Goal: Task Accomplishment & Management: Manage account settings

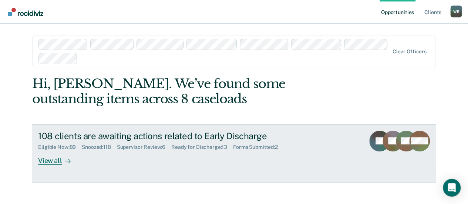
click at [51, 159] on div "View all" at bounding box center [58, 157] width 41 height 14
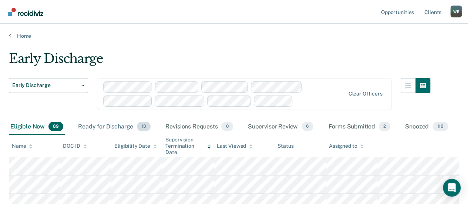
click at [121, 125] on div "Ready for Discharge 13" at bounding box center [114, 127] width 75 height 16
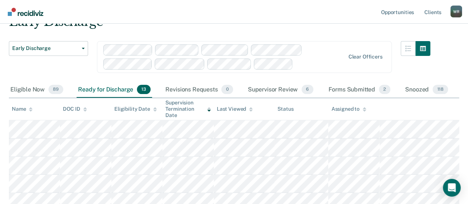
scroll to position [37, 0]
click at [267, 88] on div "Supervisor Review 6" at bounding box center [280, 90] width 69 height 16
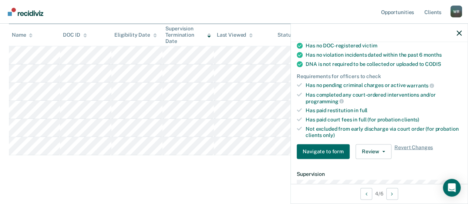
scroll to position [185, 0]
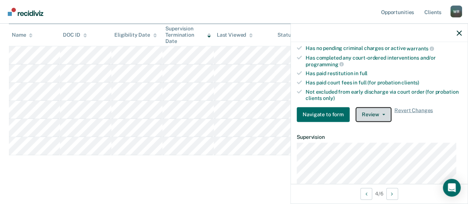
click at [382, 113] on icon "button" at bounding box center [383, 113] width 3 height 1
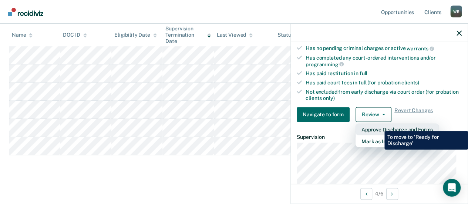
click at [379, 125] on button "Approve Discharge and Forms" at bounding box center [396, 129] width 83 height 12
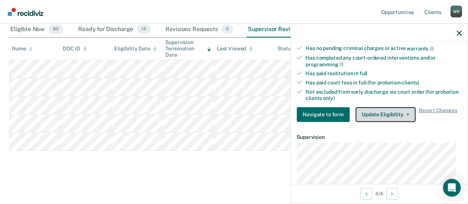
scroll to position [96, 0]
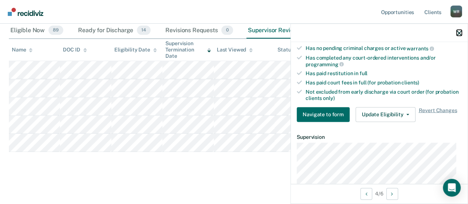
click at [458, 31] on icon "button" at bounding box center [458, 32] width 5 height 5
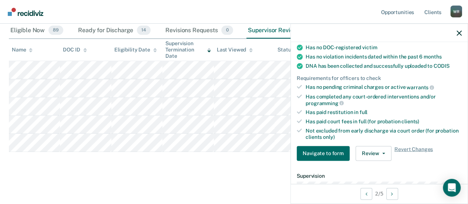
scroll to position [148, 0]
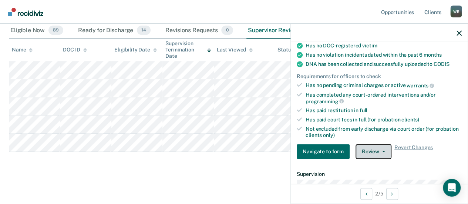
click at [377, 145] on button "Review" at bounding box center [373, 151] width 36 height 15
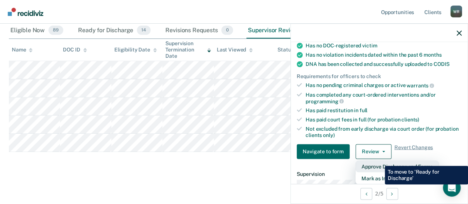
click at [379, 160] on button "Approve Discharge and Forms" at bounding box center [396, 166] width 83 height 12
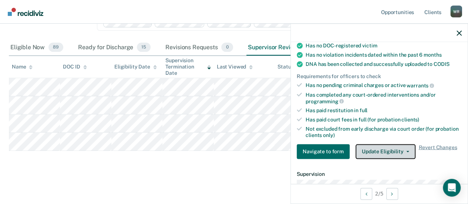
scroll to position [78, 0]
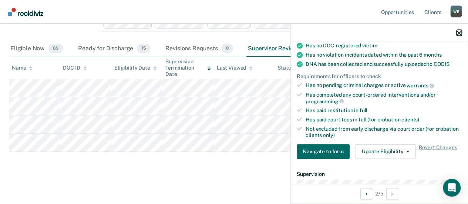
click at [460, 30] on icon "button" at bounding box center [458, 32] width 5 height 5
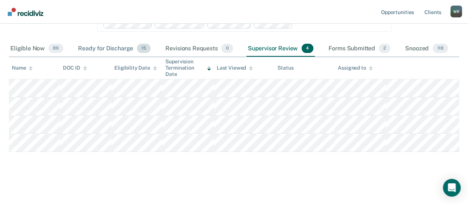
click at [128, 46] on div "Ready for Discharge 15" at bounding box center [114, 49] width 75 height 16
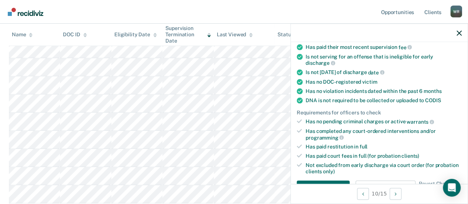
scroll to position [157, 0]
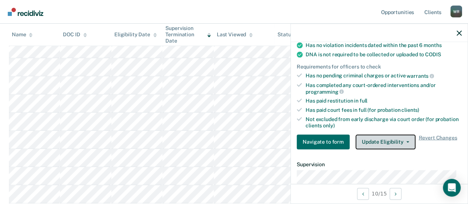
click at [406, 141] on icon "button" at bounding box center [407, 141] width 3 height 1
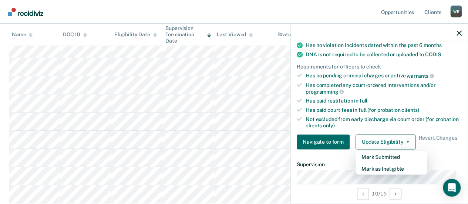
click at [284, 4] on nav "Opportunities Client s [PERSON_NAME] [PERSON_NAME] Profile How it works Log Out" at bounding box center [234, 12] width 468 height 24
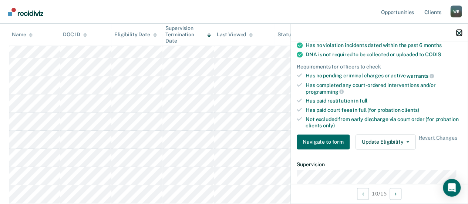
click at [459, 31] on icon "button" at bounding box center [458, 32] width 5 height 5
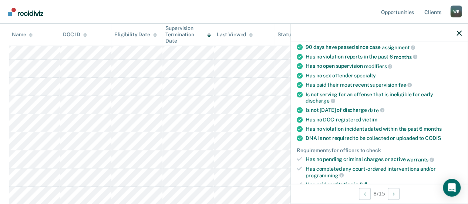
scroll to position [148, 0]
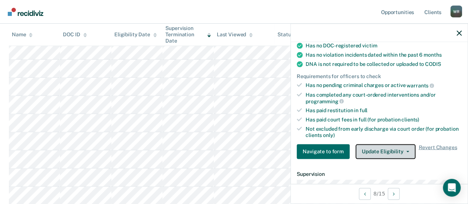
click at [406, 150] on icon "button" at bounding box center [407, 150] width 3 height 1
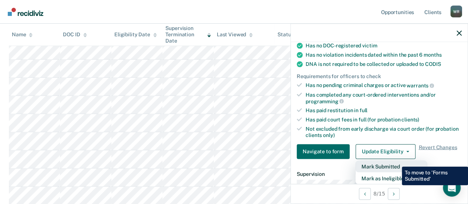
click at [396, 161] on button "Mark Submitted" at bounding box center [390, 166] width 71 height 12
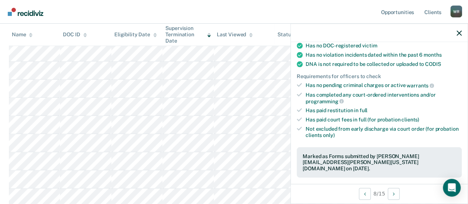
scroll to position [185, 0]
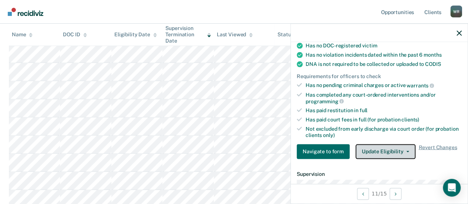
click at [404, 147] on button "Update Eligibility" at bounding box center [385, 151] width 60 height 15
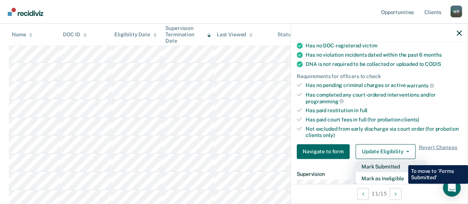
click at [402, 160] on button "Mark Submitted" at bounding box center [390, 166] width 71 height 12
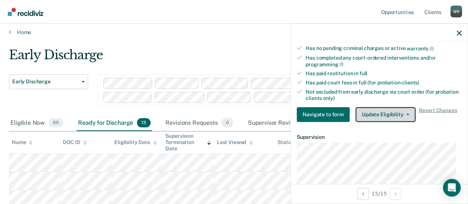
click at [405, 109] on button "Update Eligibility" at bounding box center [385, 114] width 60 height 15
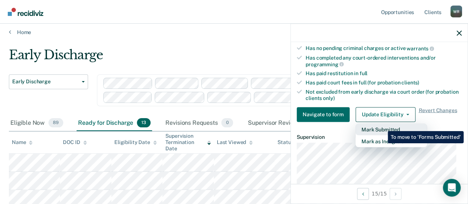
click at [382, 125] on button "Mark Submitted" at bounding box center [390, 129] width 71 height 12
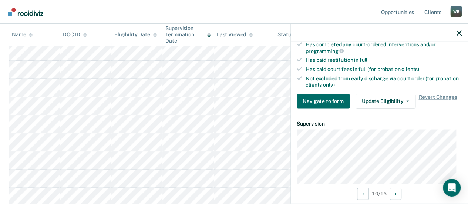
scroll to position [222, 0]
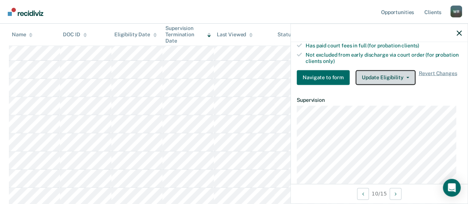
click at [404, 71] on button "Update Eligibility" at bounding box center [385, 77] width 60 height 15
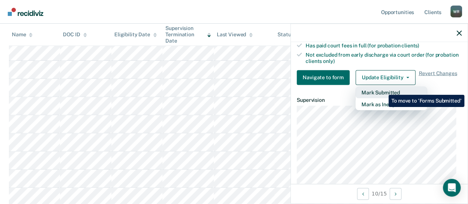
click at [383, 89] on button "Mark Submitted" at bounding box center [390, 92] width 71 height 12
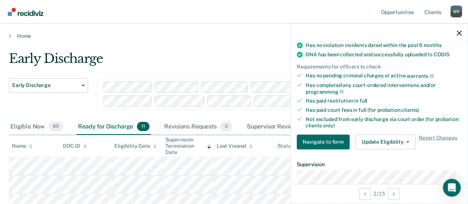
scroll to position [157, 0]
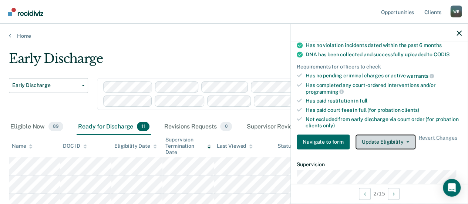
click at [404, 136] on button "Update Eligibility" at bounding box center [385, 141] width 60 height 15
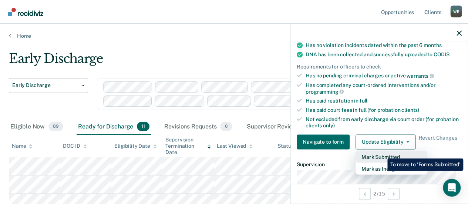
click at [382, 153] on button "Mark Submitted" at bounding box center [390, 156] width 71 height 12
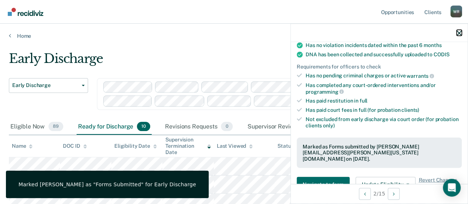
click at [461, 31] on icon "button" at bounding box center [458, 32] width 5 height 5
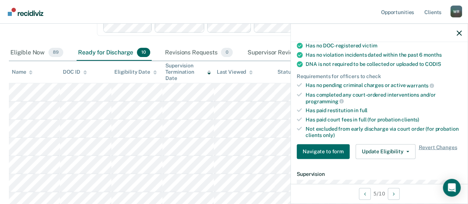
scroll to position [185, 0]
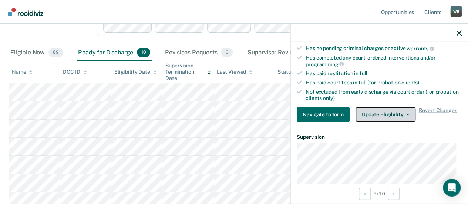
click at [406, 110] on button "Update Eligibility" at bounding box center [385, 114] width 60 height 15
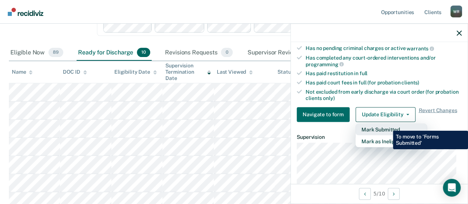
click at [387, 125] on button "Mark Submitted" at bounding box center [390, 129] width 71 height 12
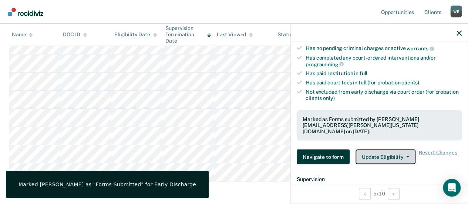
scroll to position [169, 0]
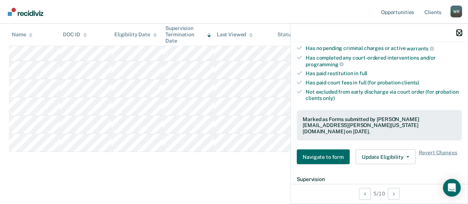
click at [459, 32] on icon "button" at bounding box center [458, 32] width 5 height 5
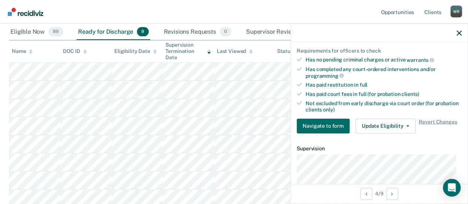
scroll to position [185, 0]
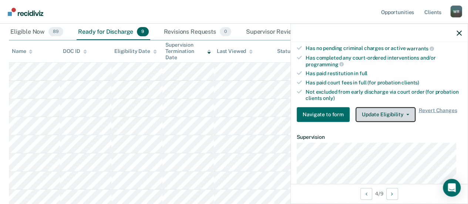
click at [405, 110] on button "Update Eligibility" at bounding box center [385, 114] width 60 height 15
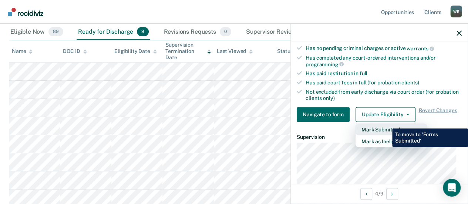
click at [386, 123] on button "Mark Submitted" at bounding box center [390, 129] width 71 height 12
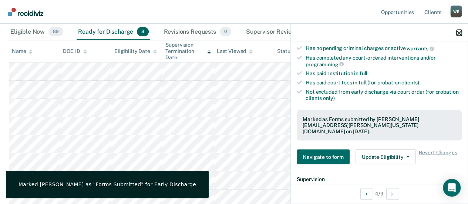
click at [459, 31] on icon "button" at bounding box center [458, 32] width 5 height 5
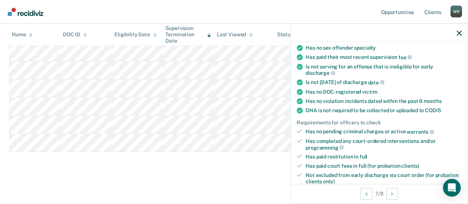
scroll to position [148, 0]
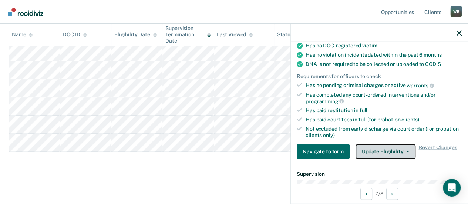
click at [393, 150] on button "Update Eligibility" at bounding box center [385, 151] width 60 height 15
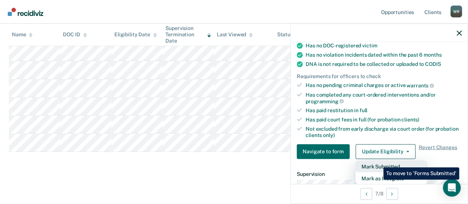
click at [377, 162] on button "Mark Submitted" at bounding box center [390, 166] width 71 height 12
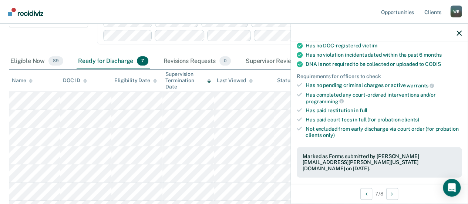
scroll to position [58, 0]
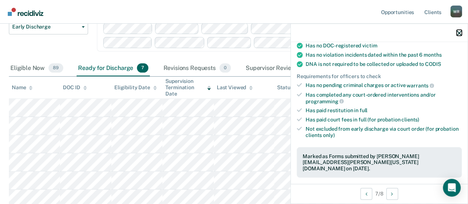
click at [458, 32] on icon "button" at bounding box center [458, 32] width 5 height 5
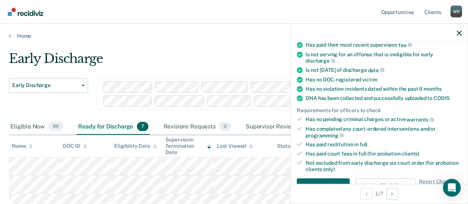
scroll to position [37, 0]
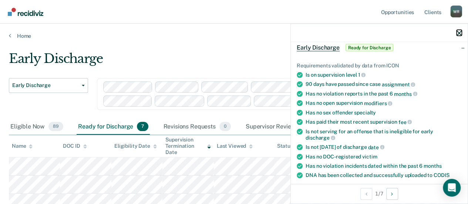
click at [458, 33] on icon "button" at bounding box center [458, 32] width 5 height 5
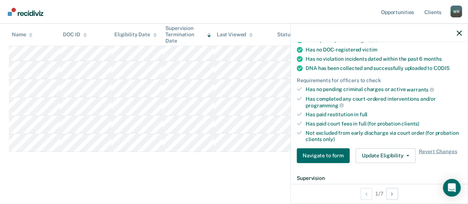
scroll to position [222, 0]
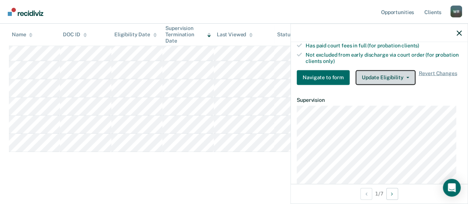
click at [384, 72] on button "Update Eligibility" at bounding box center [385, 77] width 60 height 15
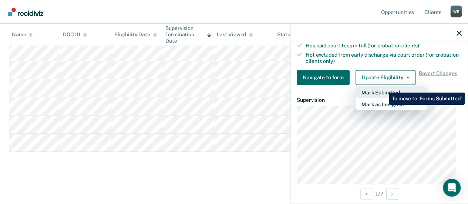
click at [383, 87] on button "Mark Submitted" at bounding box center [390, 92] width 71 height 12
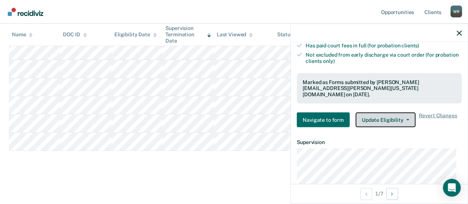
scroll to position [114, 0]
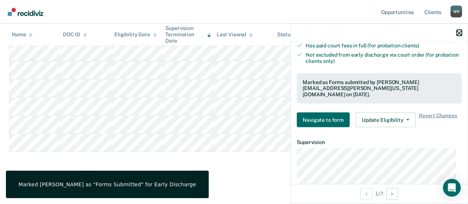
click at [460, 32] on icon "button" at bounding box center [458, 32] width 5 height 5
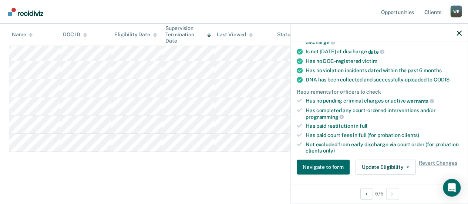
scroll to position [148, 0]
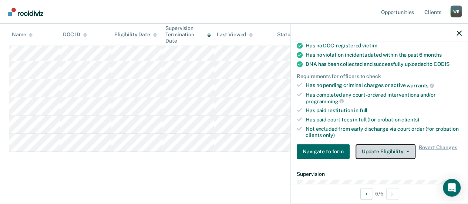
click at [389, 146] on button "Update Eligibility" at bounding box center [385, 151] width 60 height 15
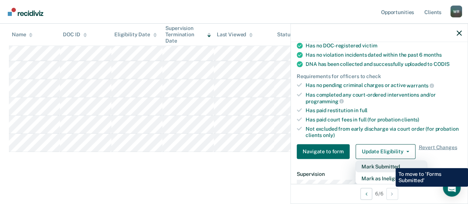
click at [390, 162] on button "Mark Submitted" at bounding box center [390, 166] width 71 height 12
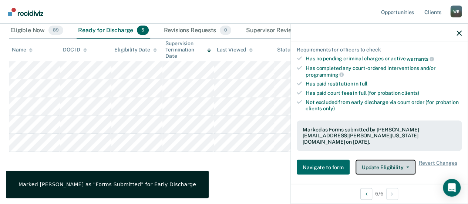
scroll to position [185, 0]
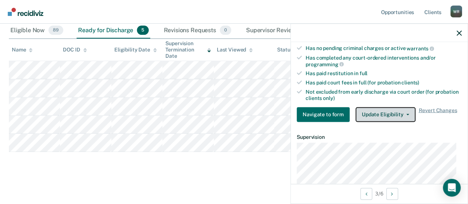
click at [379, 109] on button "Update Eligibility" at bounding box center [385, 114] width 60 height 15
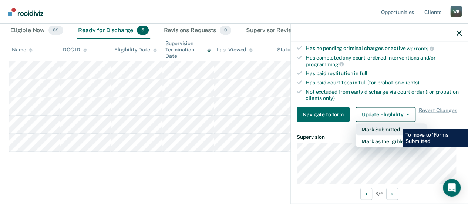
click at [397, 123] on button "Mark Submitted" at bounding box center [390, 129] width 71 height 12
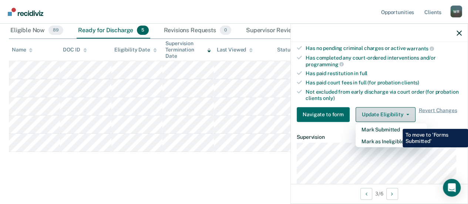
scroll to position [78, 0]
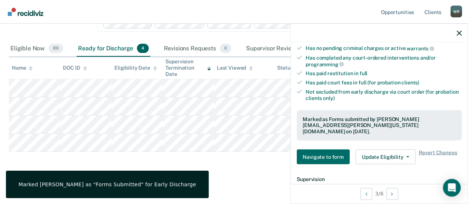
click at [236, 182] on main "Early Discharge Early Discharge Early Discharge Clear officers Eligible Now 89 …" at bounding box center [234, 81] width 468 height 241
click at [460, 31] on icon "button" at bounding box center [458, 32] width 5 height 5
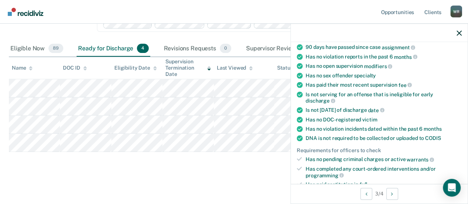
scroll to position [148, 0]
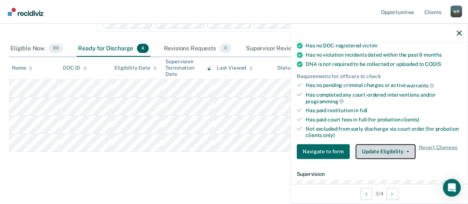
click at [391, 146] on button "Update Eligibility" at bounding box center [385, 151] width 60 height 15
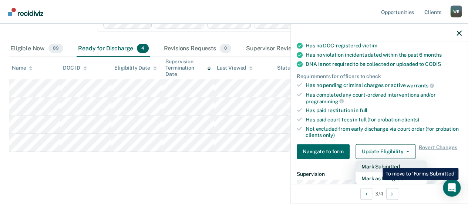
click at [377, 162] on button "Mark Submitted" at bounding box center [390, 166] width 71 height 12
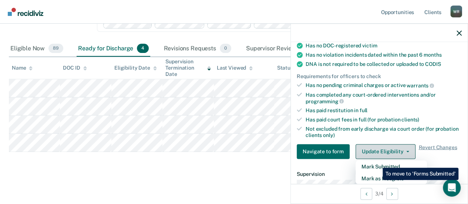
scroll to position [60, 0]
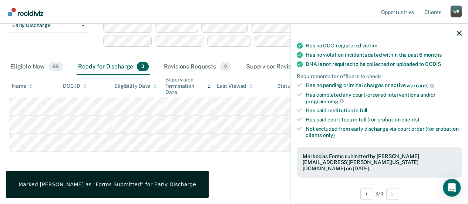
click at [460, 29] on div at bounding box center [379, 33] width 177 height 18
click at [458, 31] on icon "button" at bounding box center [458, 32] width 5 height 5
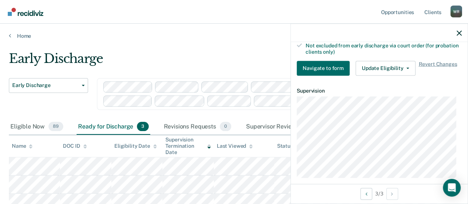
scroll to position [185, 0]
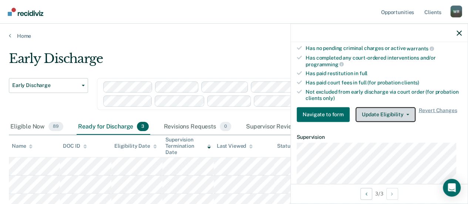
click at [394, 110] on button "Update Eligibility" at bounding box center [385, 114] width 60 height 15
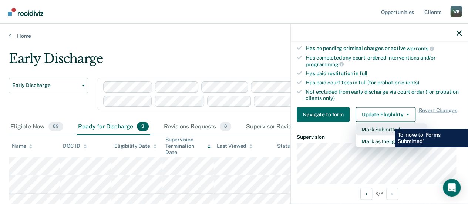
click at [389, 123] on button "Mark Submitted" at bounding box center [390, 129] width 71 height 12
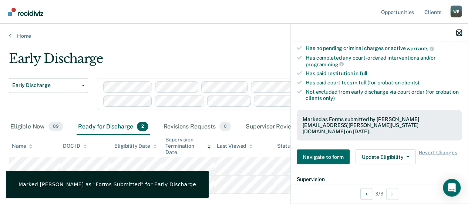
click at [461, 31] on icon "button" at bounding box center [458, 32] width 5 height 5
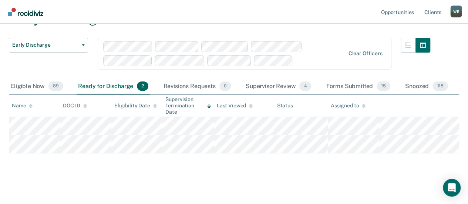
scroll to position [42, 0]
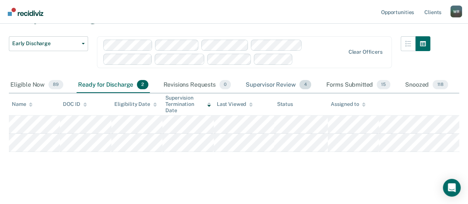
click at [280, 82] on div "Supervisor Review 4" at bounding box center [278, 85] width 69 height 16
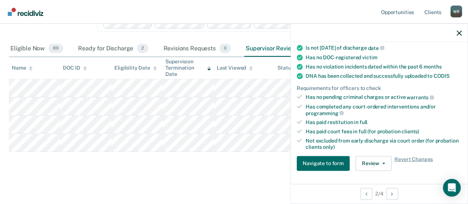
scroll to position [148, 0]
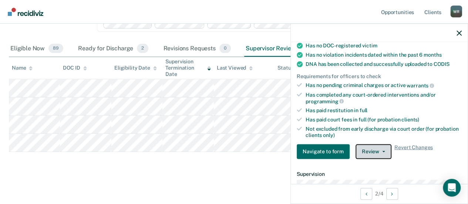
click at [382, 150] on icon "button" at bounding box center [383, 150] width 3 height 1
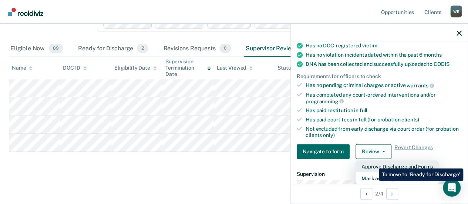
click at [373, 163] on button "Approve Discharge and Forms" at bounding box center [396, 166] width 83 height 12
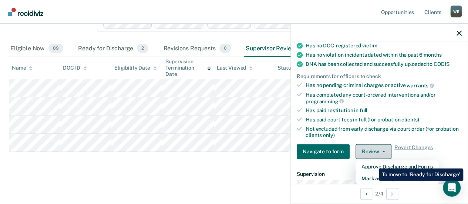
scroll to position [60, 0]
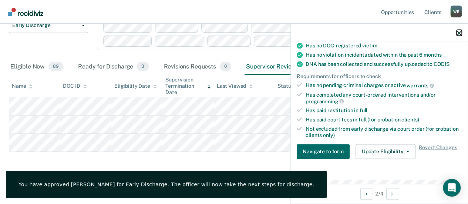
click at [460, 32] on icon "button" at bounding box center [458, 32] width 5 height 5
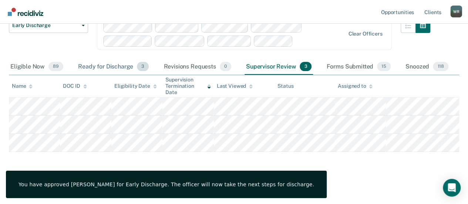
click at [97, 67] on div "Ready for Discharge 3" at bounding box center [114, 67] width 74 height 16
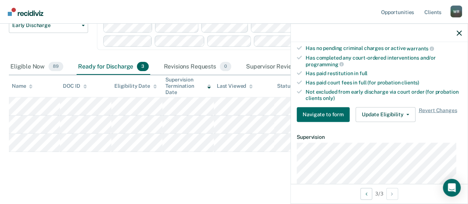
scroll to position [222, 0]
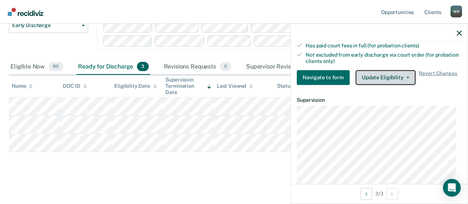
click at [403, 75] on button "Update Eligibility" at bounding box center [385, 77] width 60 height 15
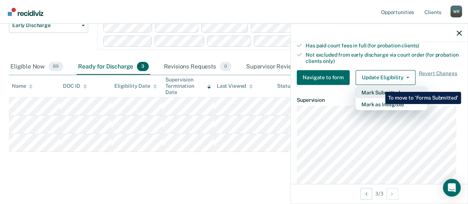
click at [379, 86] on button "Mark Submitted" at bounding box center [390, 92] width 71 height 12
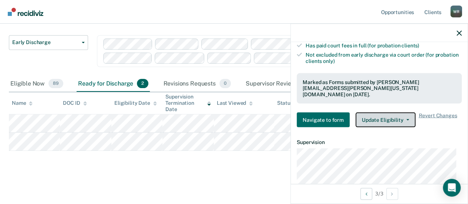
scroll to position [42, 0]
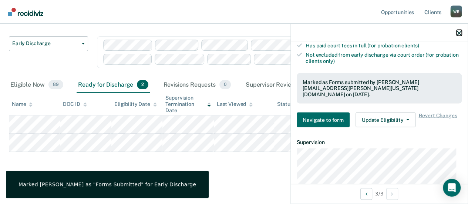
click at [458, 31] on icon "button" at bounding box center [458, 32] width 5 height 5
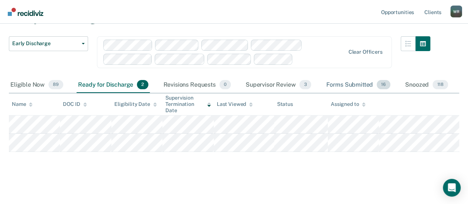
click at [341, 84] on div "Forms Submitted 16" at bounding box center [357, 85] width 67 height 16
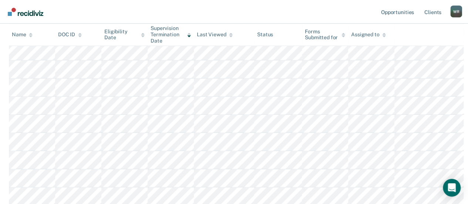
scroll to position [111, 0]
